Goal: Task Accomplishment & Management: Manage account settings

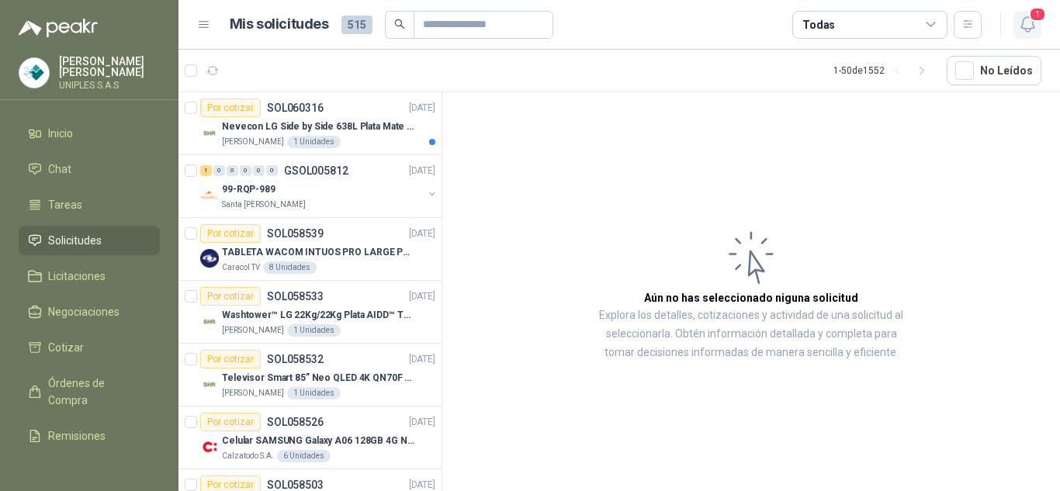
click at [1027, 25] on icon "button" at bounding box center [1027, 24] width 19 height 19
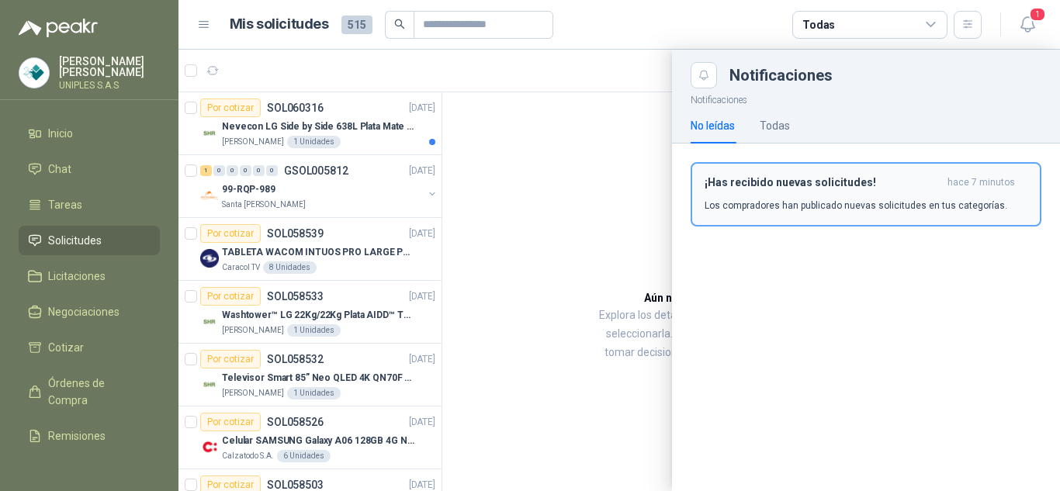
click at [823, 203] on p "Los compradores han publicado nuevas solicitudes en tus categorías." at bounding box center [856, 206] width 303 height 14
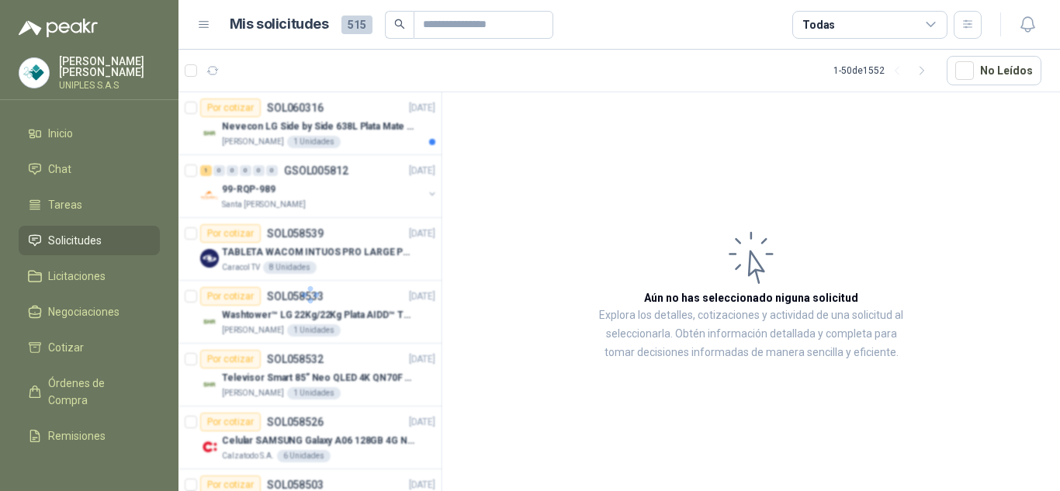
click at [930, 24] on icon at bounding box center [931, 25] width 14 height 14
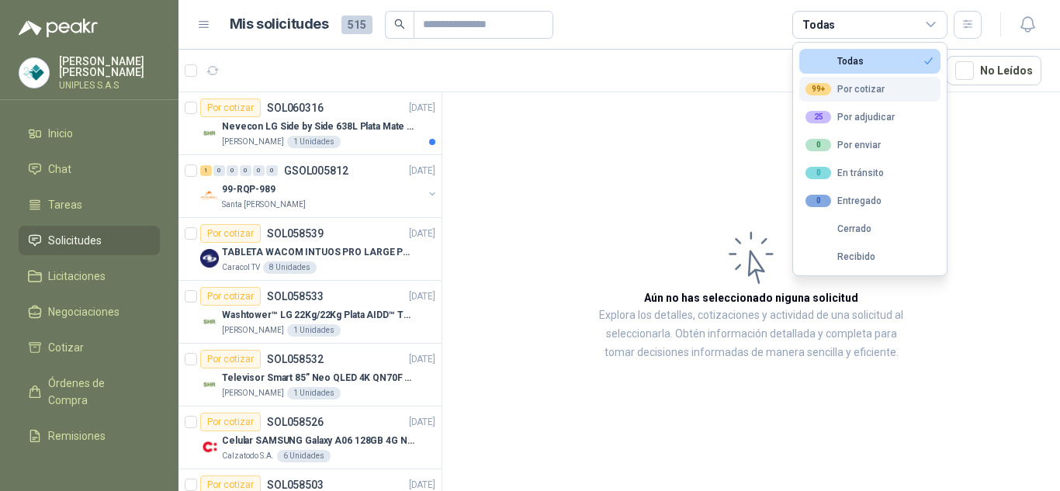
click at [858, 88] on div "99+ Por cotizar" at bounding box center [845, 89] width 79 height 12
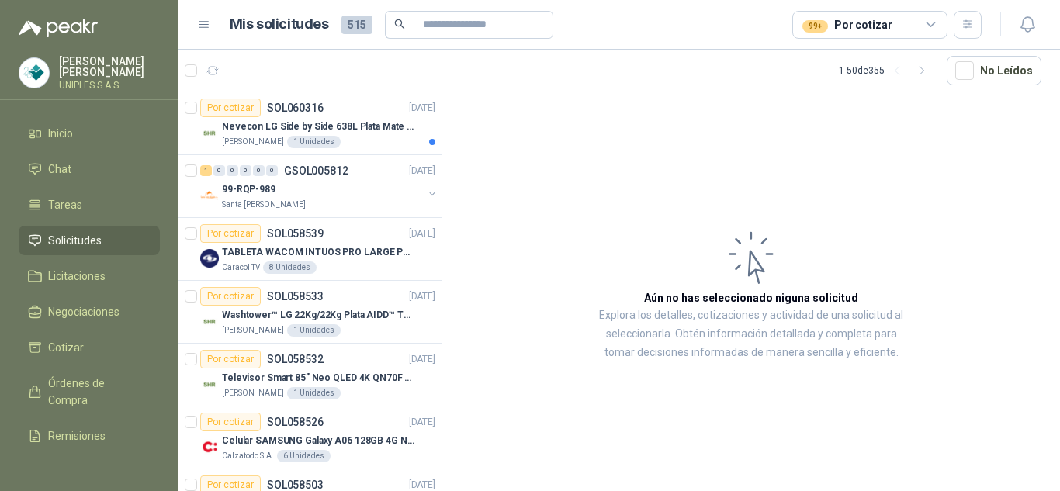
click at [651, 134] on article "Aún no has seleccionado niguna solicitud Explora los detalles, cotizaciones y a…" at bounding box center [751, 294] width 618 height 404
click at [293, 107] on p "SOL060316" at bounding box center [295, 107] width 57 height 11
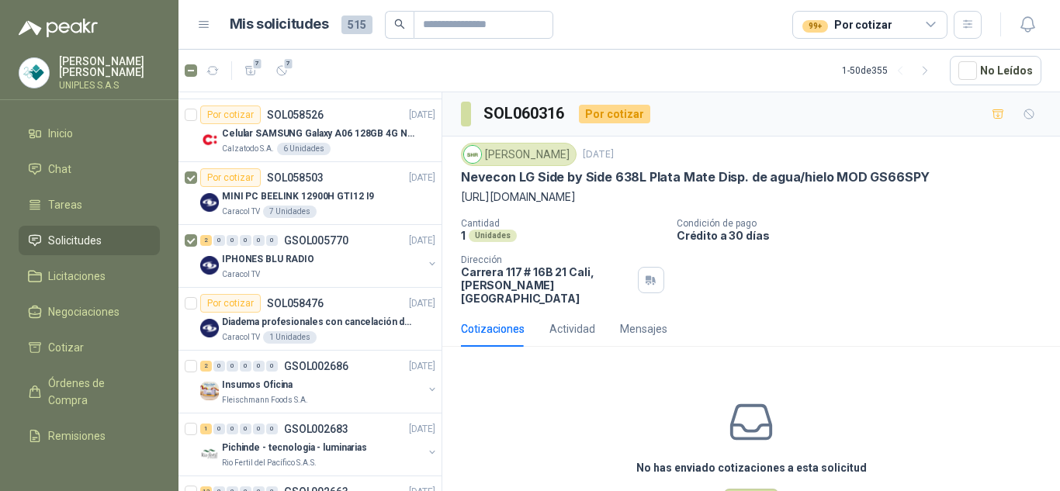
scroll to position [314, 0]
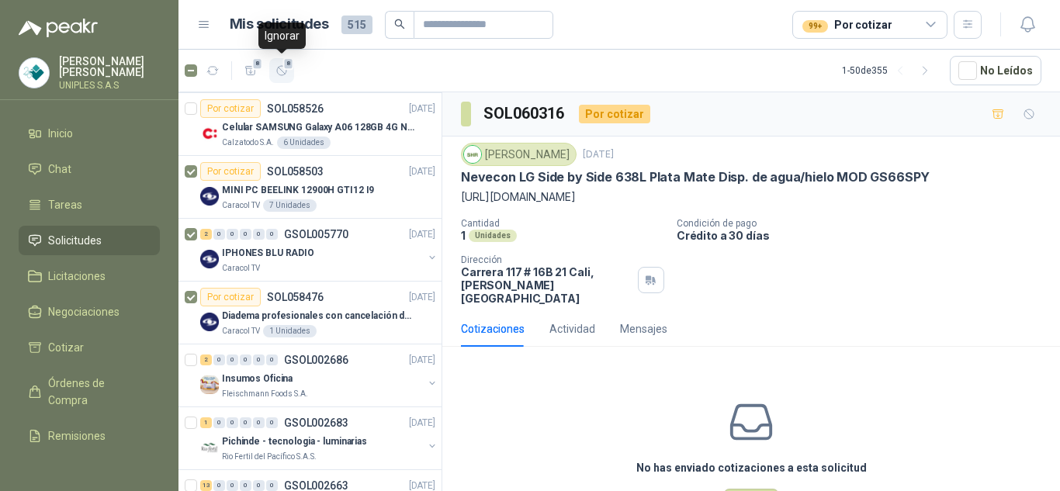
click at [281, 72] on icon "button" at bounding box center [282, 70] width 13 height 13
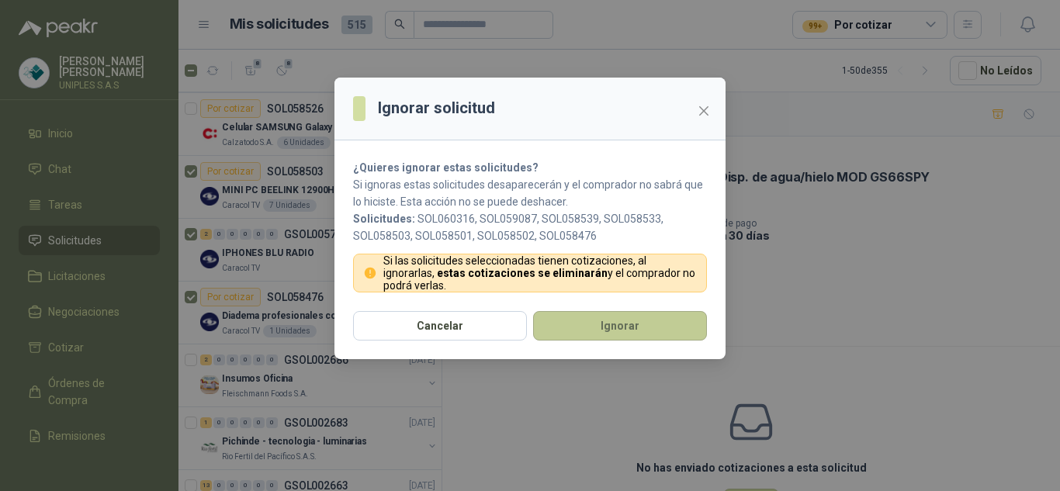
click at [621, 329] on button "Ignorar" at bounding box center [620, 325] width 174 height 29
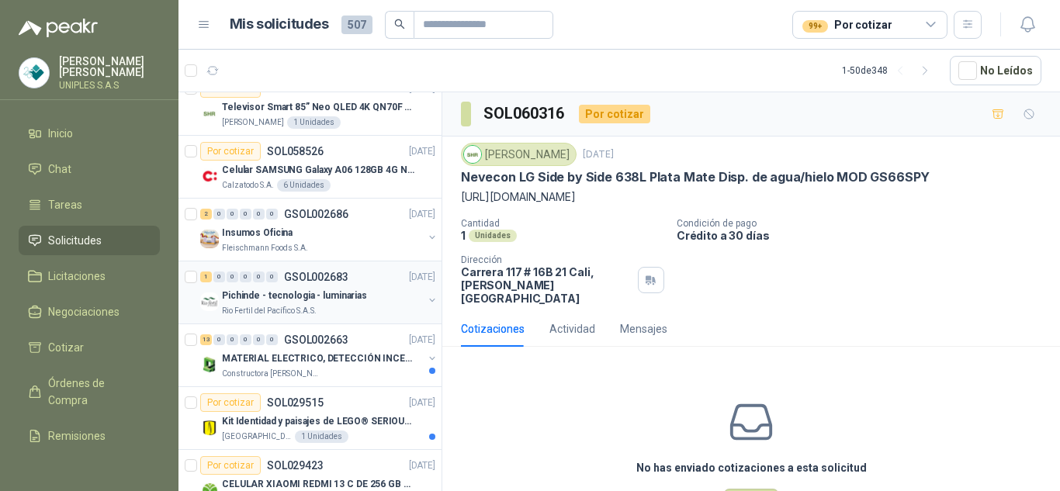
scroll to position [0, 0]
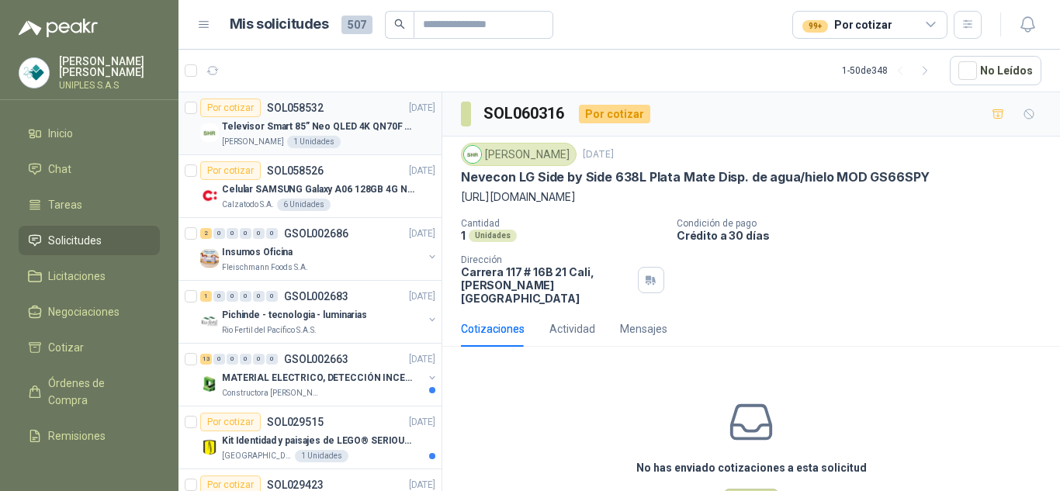
click at [292, 103] on p "SOL058532" at bounding box center [295, 107] width 57 height 11
drag, startPoint x: 703, startPoint y: 172, endPoint x: 786, endPoint y: 277, distance: 133.2
click at [664, 173] on p "Televisor Smart 85” Neo QLED 4K QN70F (2025) Modelo QN85QN70FAKXZL" at bounding box center [692, 177] width 463 height 16
copy p "QN70F"
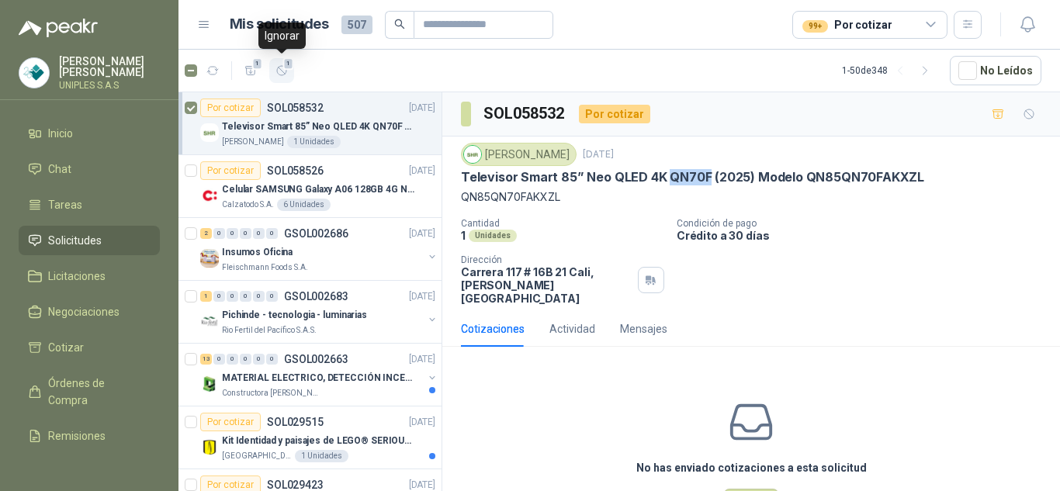
click at [286, 71] on icon "button" at bounding box center [281, 70] width 9 height 9
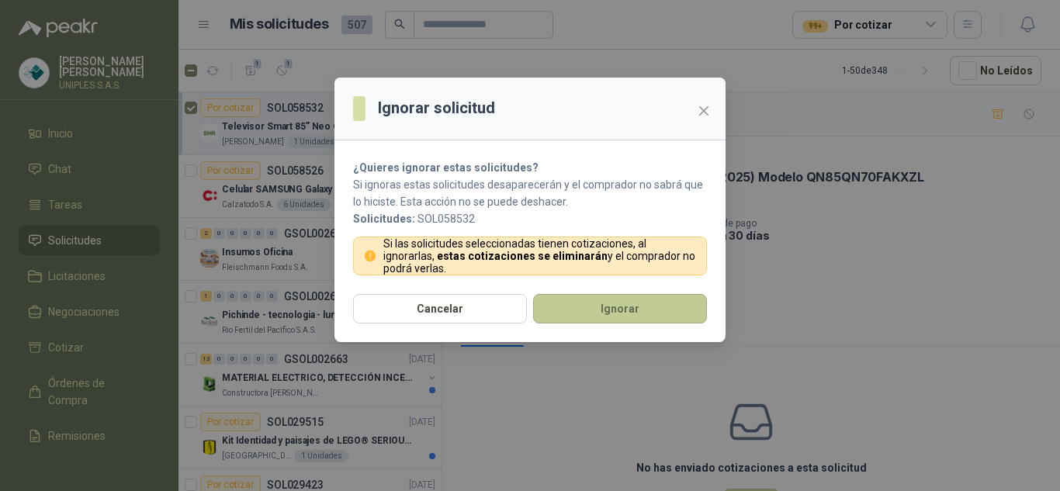
click at [637, 310] on button "Ignorar" at bounding box center [620, 308] width 174 height 29
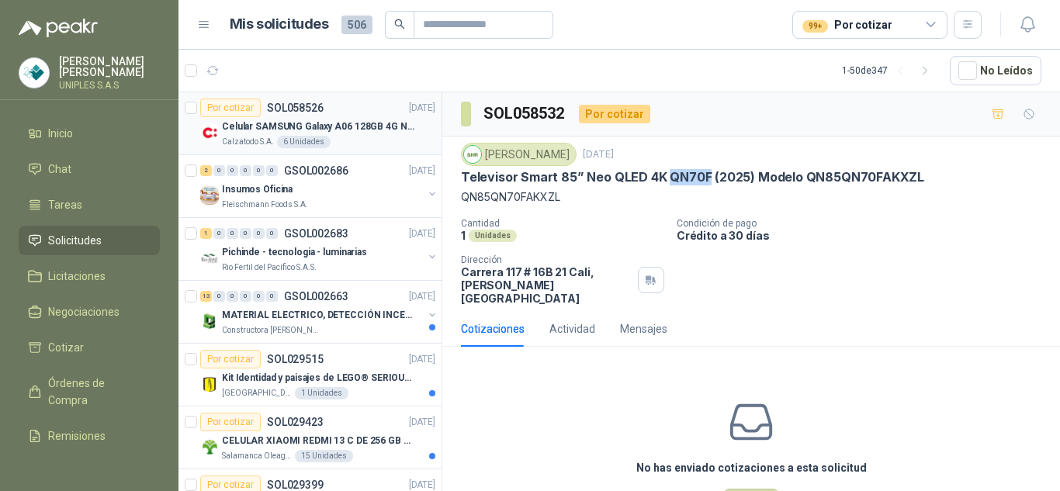
click at [289, 107] on p "SOL058526" at bounding box center [295, 107] width 57 height 11
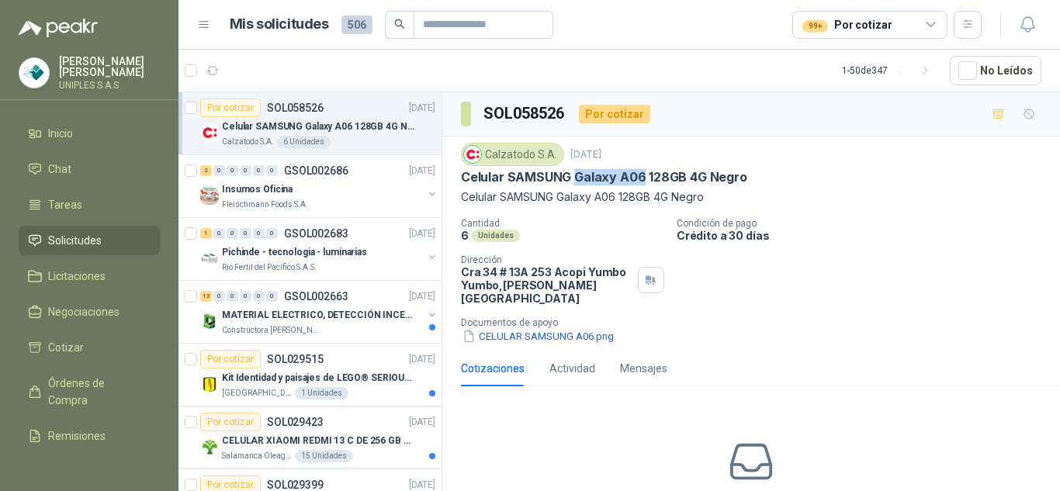
drag, startPoint x: 641, startPoint y: 176, endPoint x: 574, endPoint y: 179, distance: 66.8
click at [574, 179] on p "Celular SAMSUNG Galaxy A06 128GB 4G Negro" at bounding box center [604, 177] width 286 height 16
copy p "Galaxy A06"
